Goal: Task Accomplishment & Management: Use online tool/utility

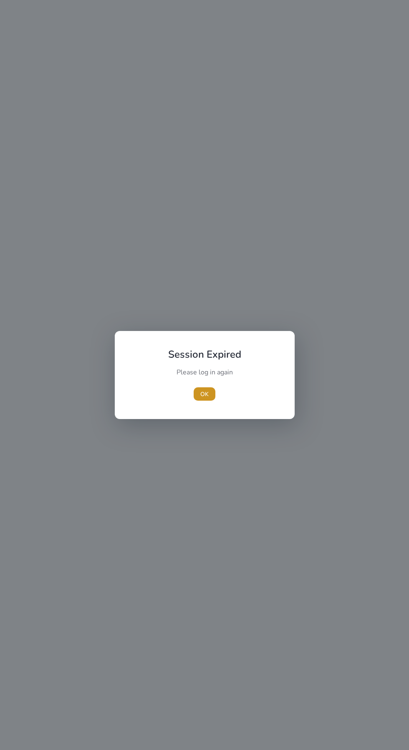
click at [210, 395] on span "button" at bounding box center [205, 394] width 22 height 20
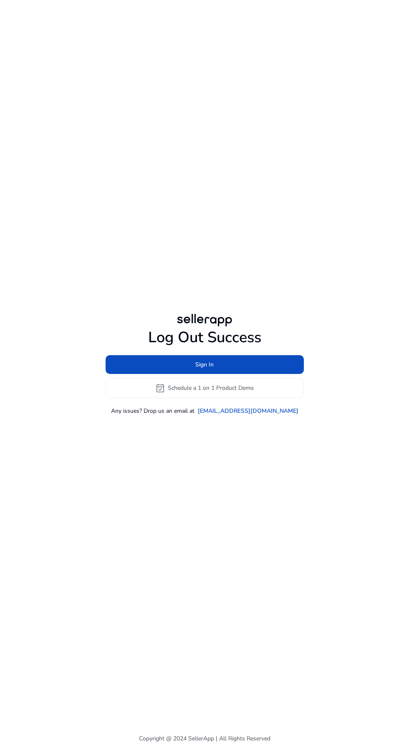
click at [275, 374] on span at bounding box center [205, 364] width 198 height 20
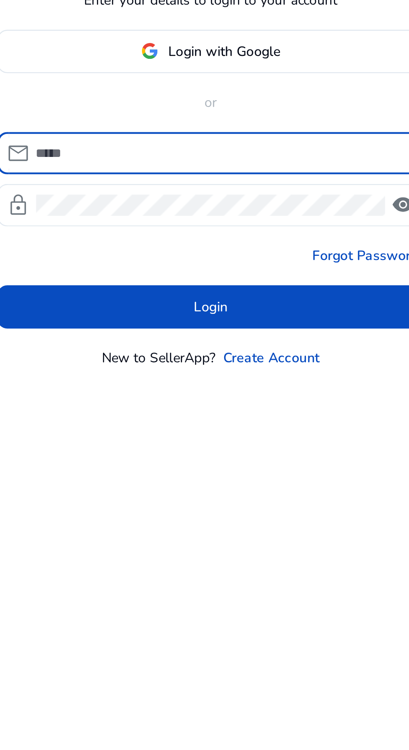
click at [255, 341] on span at bounding box center [205, 331] width 184 height 20
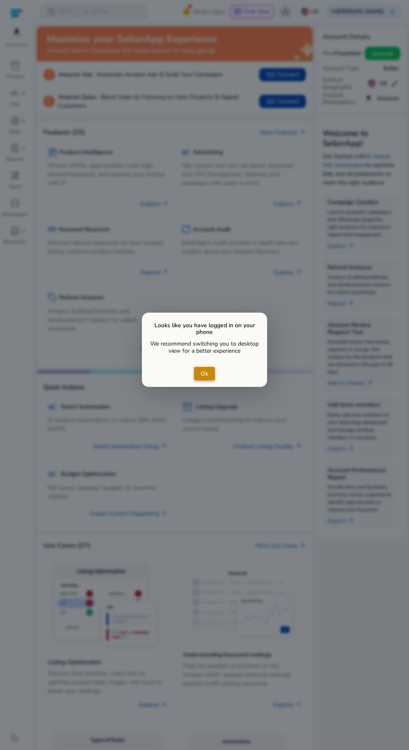
click at [209, 373] on span "close dialog" at bounding box center [204, 373] width 21 height 20
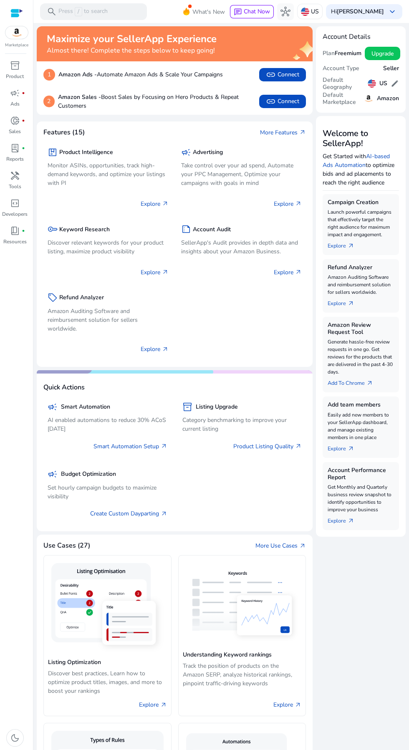
click at [15, 62] on span "inventory_2" at bounding box center [15, 66] width 10 height 10
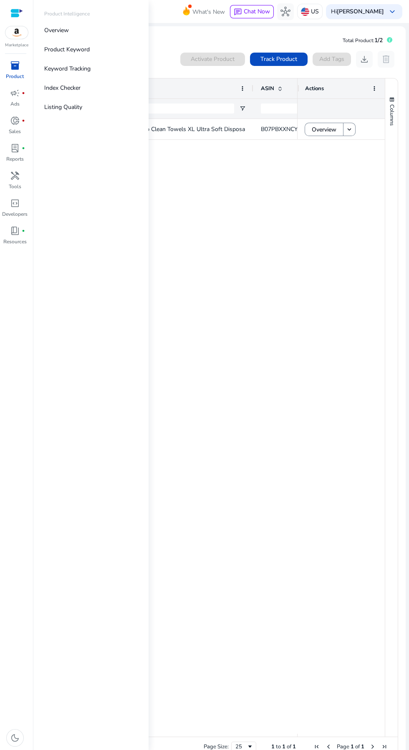
click at [66, 25] on link "Overview" at bounding box center [91, 30] width 107 height 19
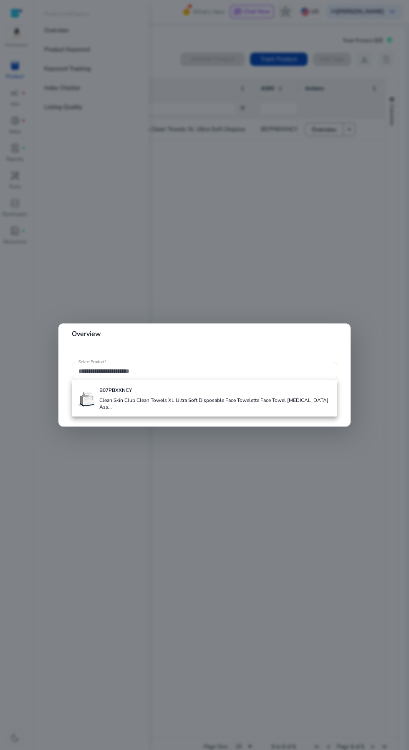
click at [194, 371] on input "Select Product*" at bounding box center [204, 370] width 252 height 9
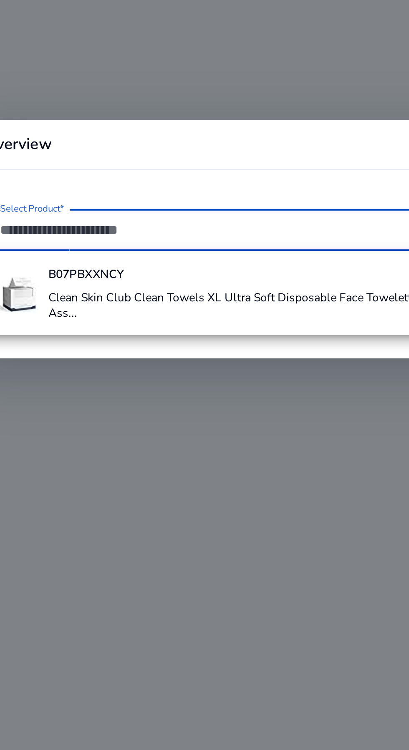
click at [181, 373] on input "Select Product*" at bounding box center [204, 370] width 252 height 9
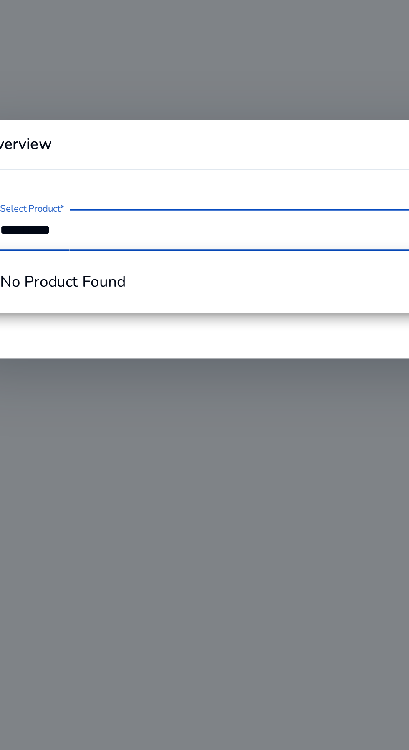
type input "**********"
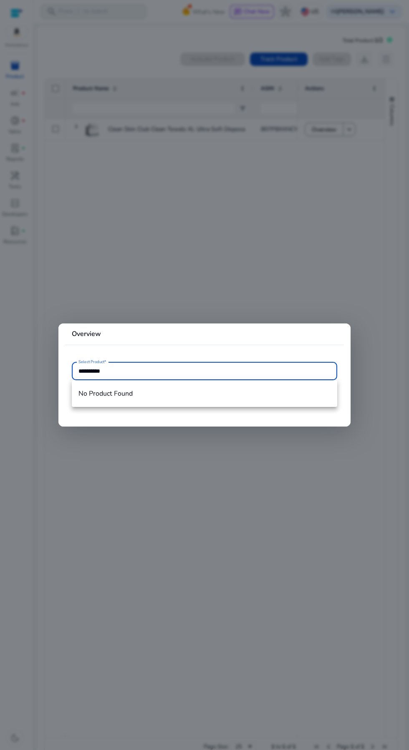
click at [302, 237] on div at bounding box center [204, 375] width 409 height 750
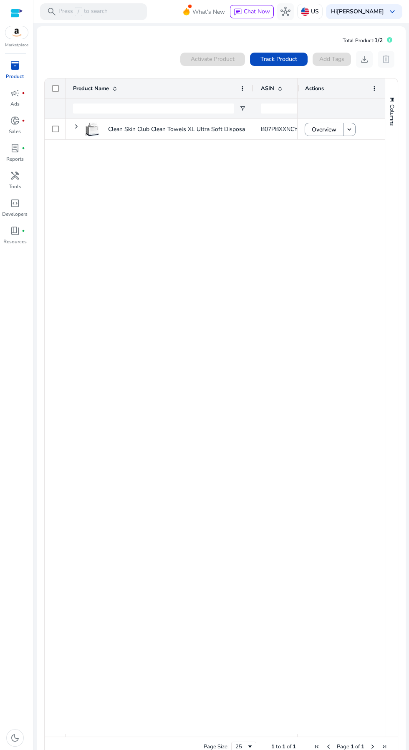
click at [303, 213] on div "Clean Skin Club Clean Towels XL Ultra Soft Disposable Face Towelette... B07PBXX…" at bounding box center [215, 426] width 340 height 615
click at [119, 11] on div "search Press / to search" at bounding box center [93, 11] width 107 height 17
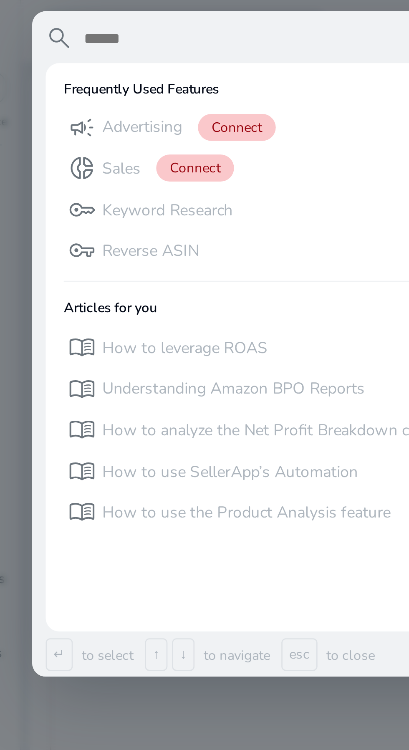
click at [95, 95] on p "Reverse ASIN" at bounding box center [81, 93] width 36 height 8
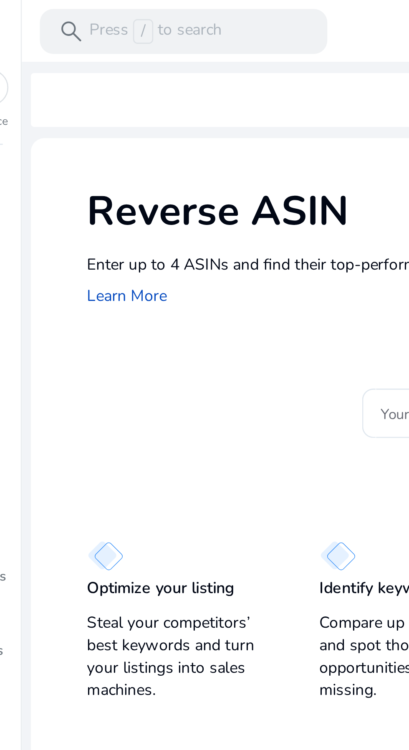
scroll to position [8, 0]
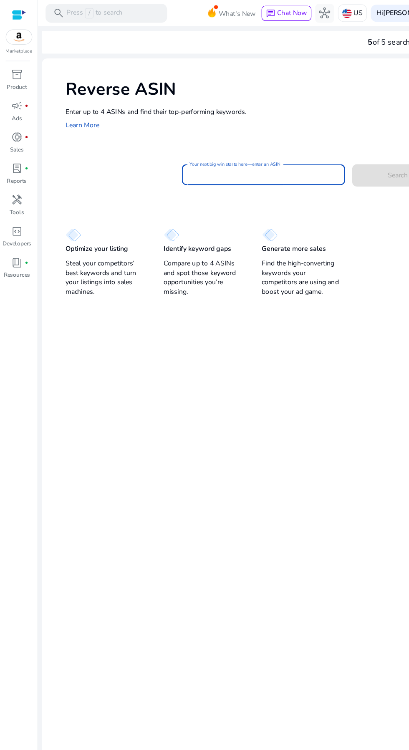
paste input "**********"
type input "**********"
click at [335, 144] on span at bounding box center [350, 154] width 80 height 20
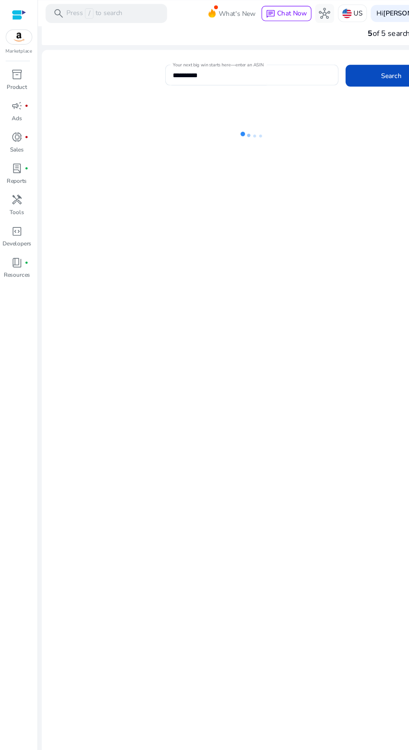
click at [325, 145] on ng-lottie at bounding box center [221, 119] width 369 height 54
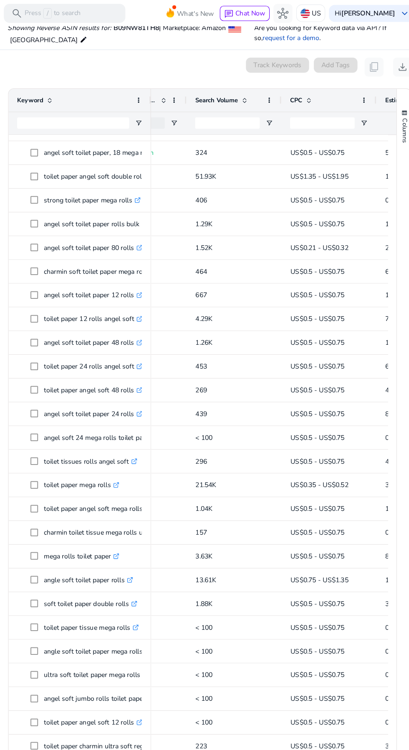
scroll to position [0, 101]
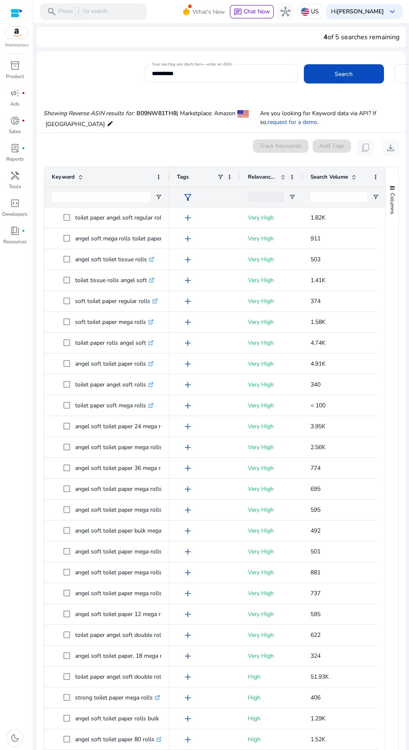
click at [23, 120] on span "fiber_manual_record" at bounding box center [23, 120] width 3 height 3
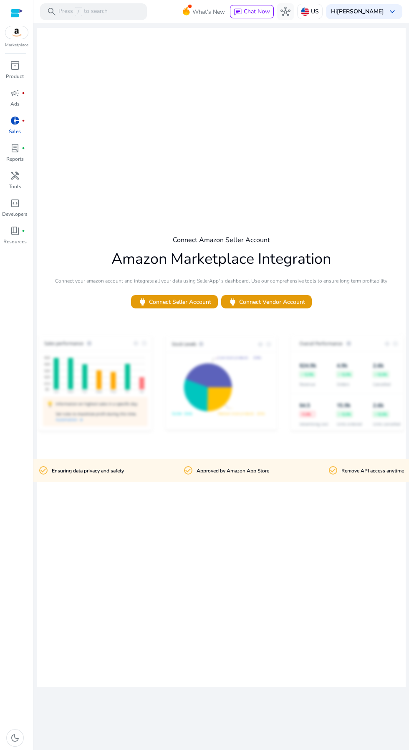
click at [15, 65] on span "inventory_2" at bounding box center [15, 66] width 10 height 10
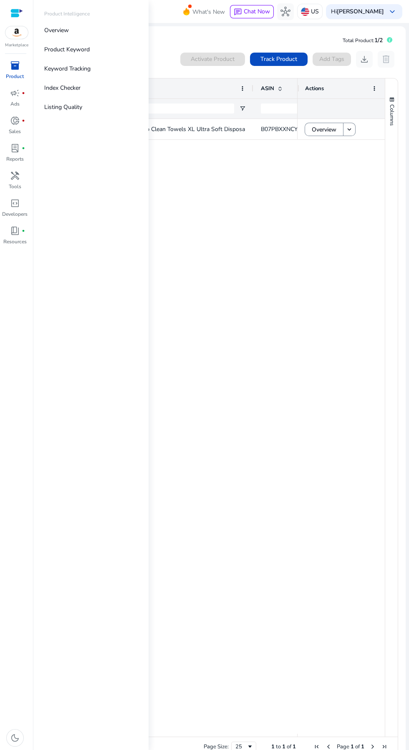
click at [19, 38] on img at bounding box center [16, 32] width 23 height 13
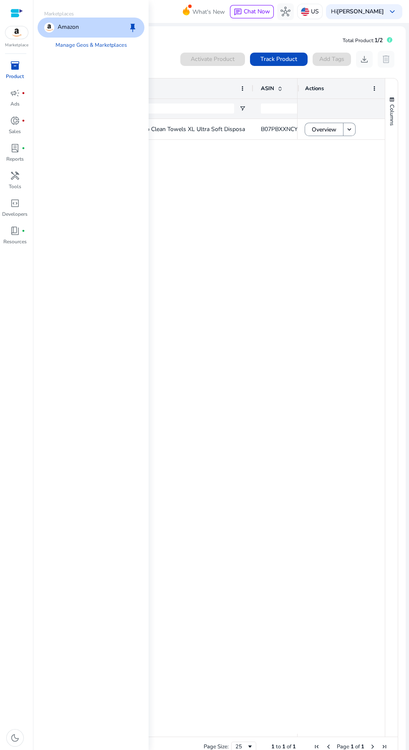
click at [20, 17] on div at bounding box center [16, 13] width 13 height 10
